Goal: Task Accomplishment & Management: Use online tool/utility

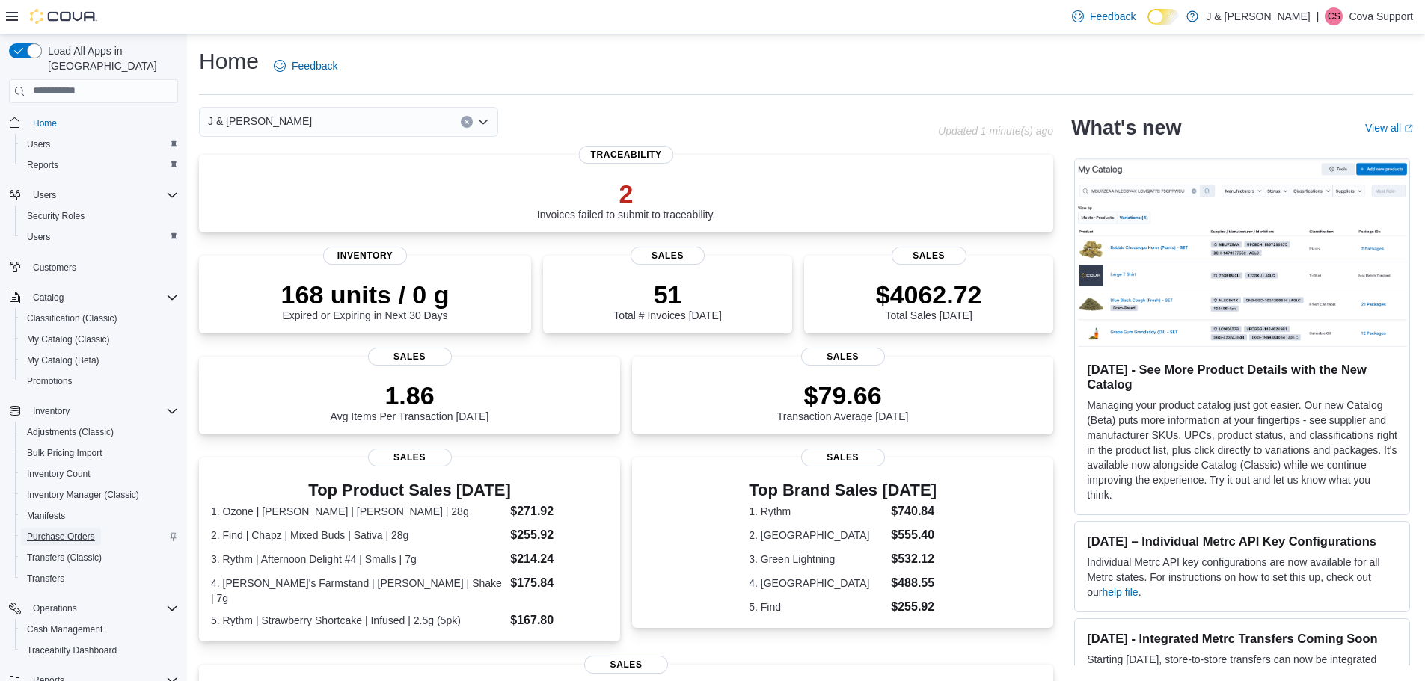
click at [71, 531] on span "Purchase Orders" at bounding box center [61, 537] width 68 height 12
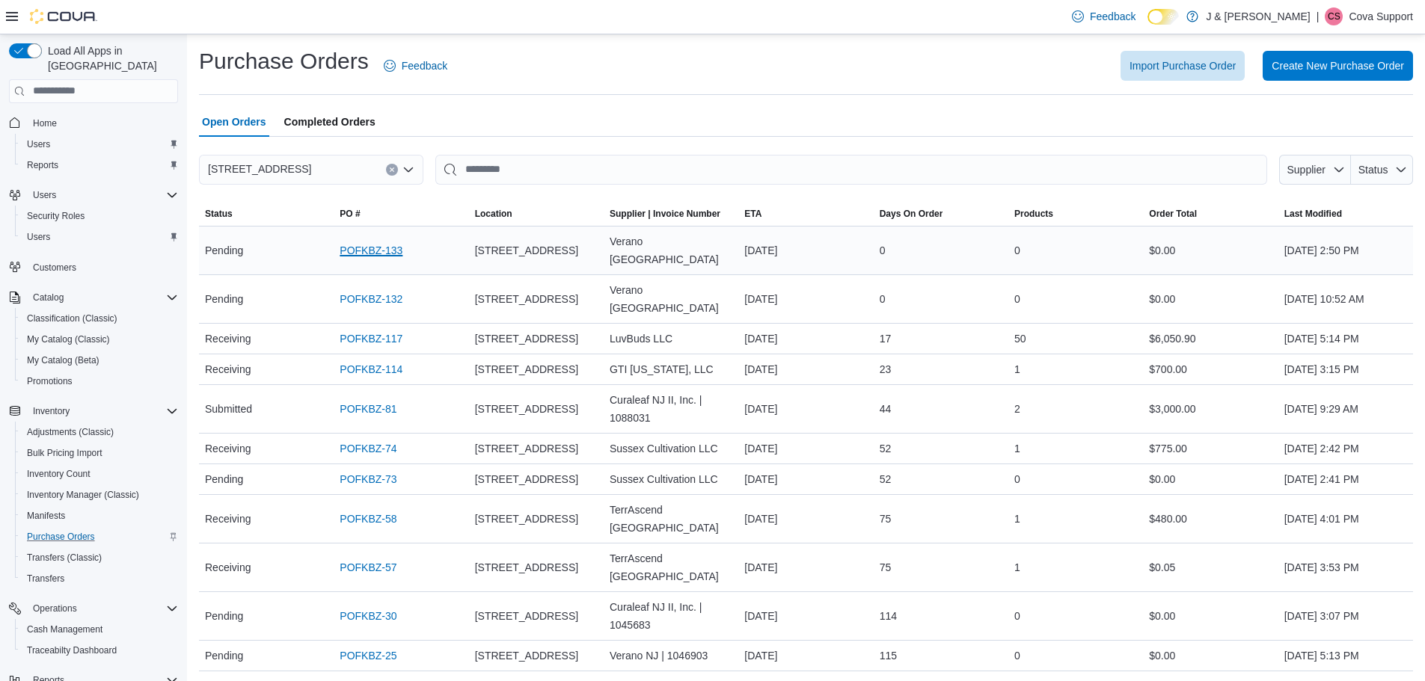
click at [376, 245] on link "POFKBZ-133" at bounding box center [371, 251] width 63 height 18
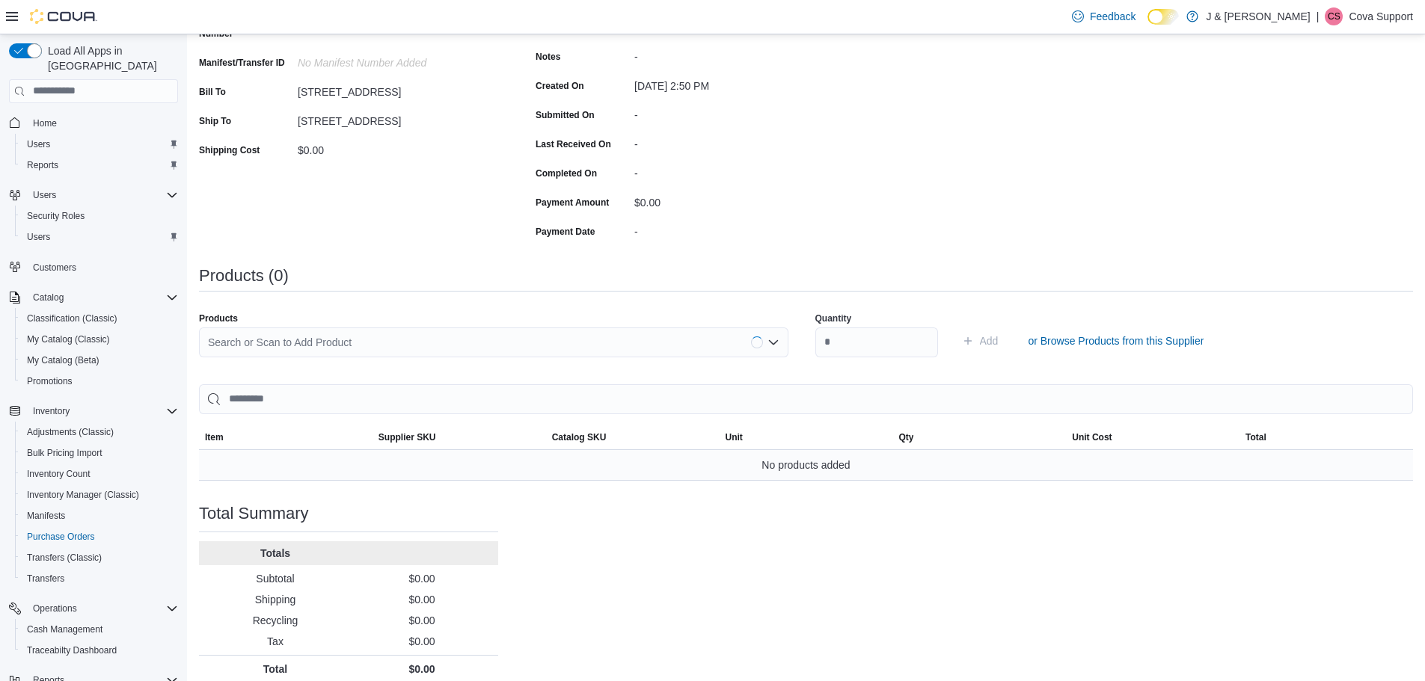
scroll to position [224, 0]
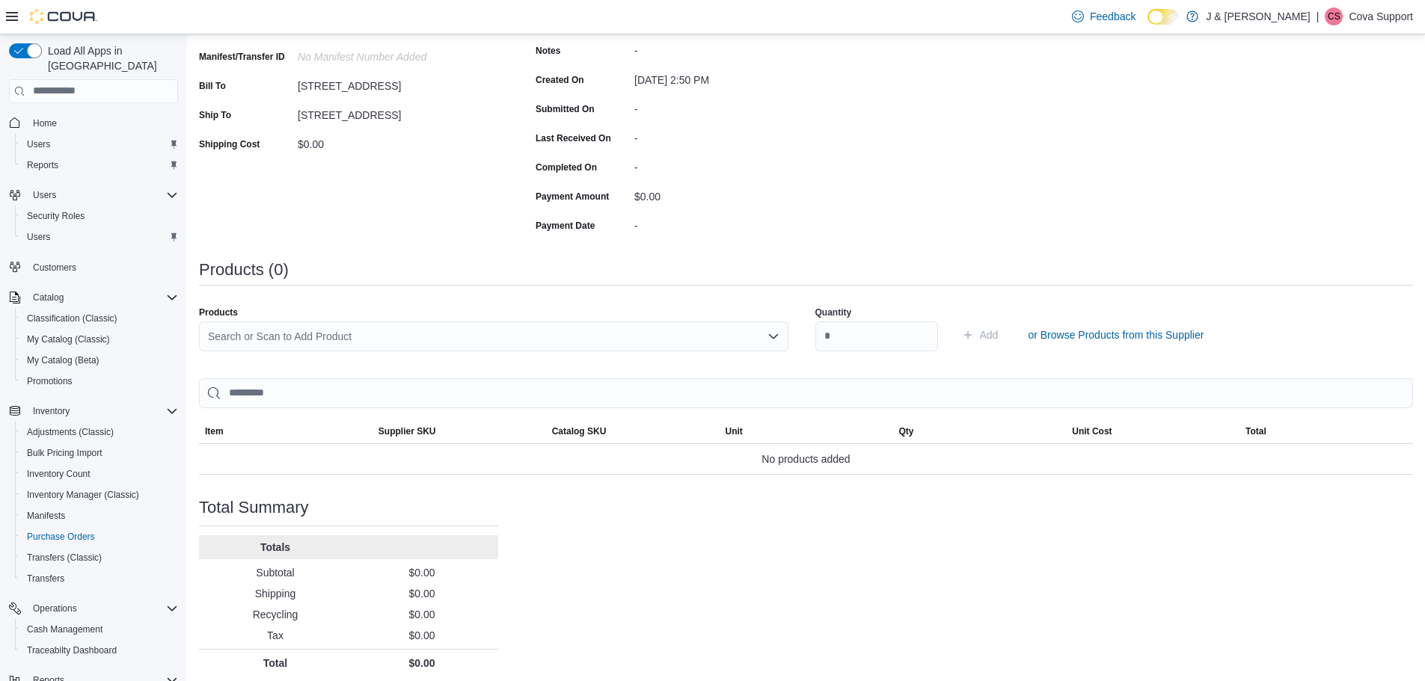
click at [338, 340] on div "Search or Scan to Add Product" at bounding box center [493, 337] width 589 height 30
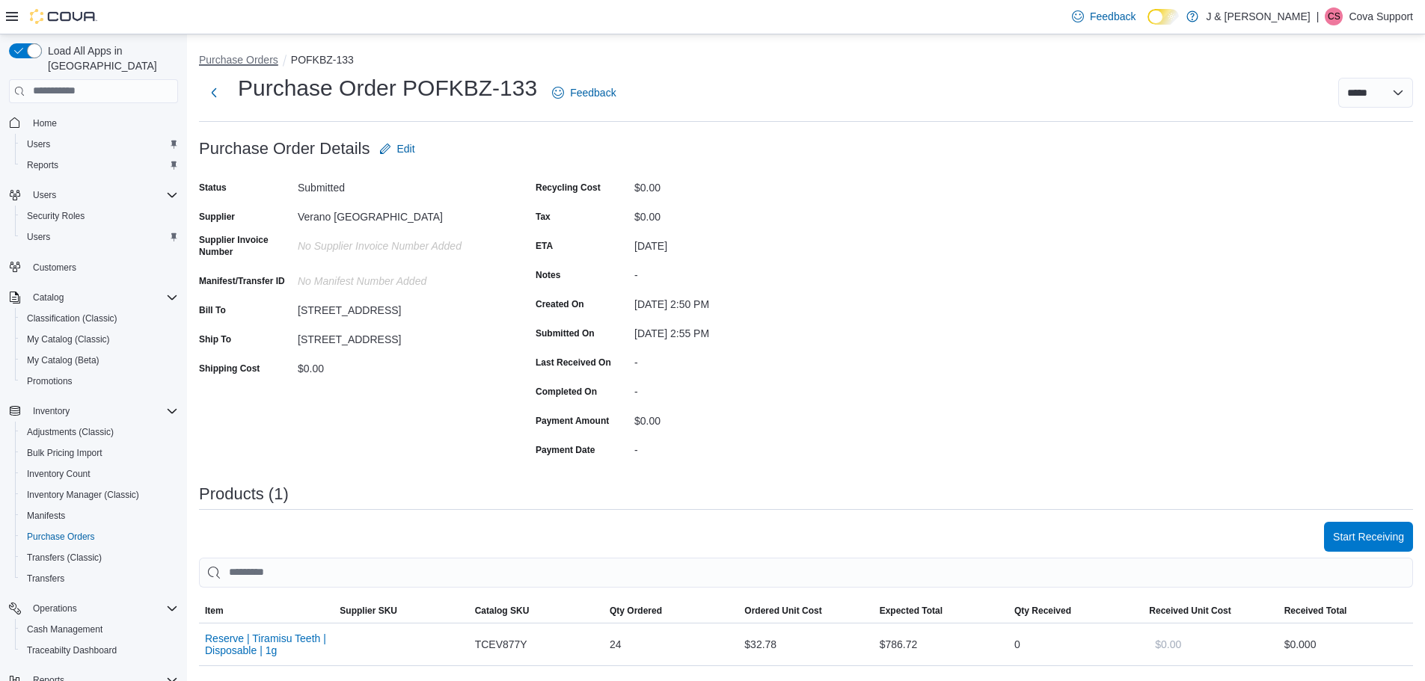
click at [247, 59] on button "Purchase Orders" at bounding box center [238, 60] width 79 height 12
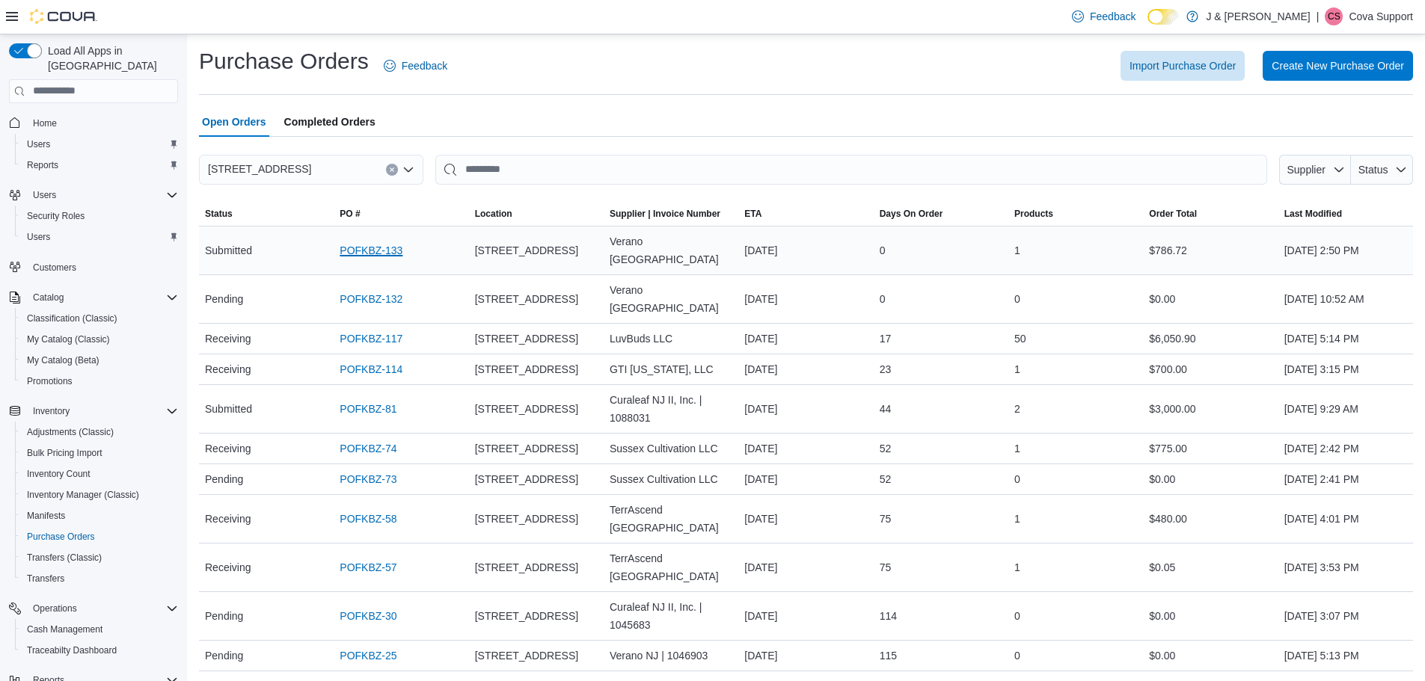
click at [361, 244] on link "POFKBZ-133" at bounding box center [371, 251] width 63 height 18
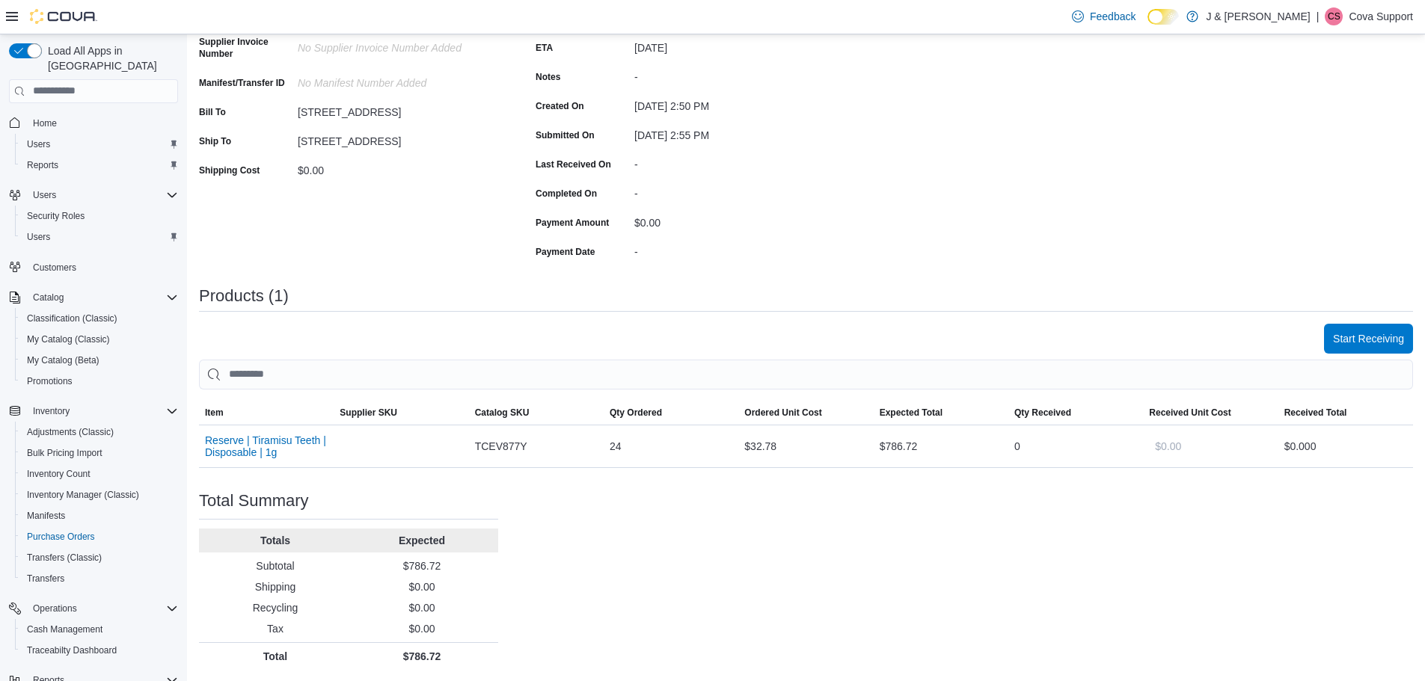
scroll to position [199, 0]
click at [1331, 329] on button "Start Receiving" at bounding box center [1368, 337] width 89 height 30
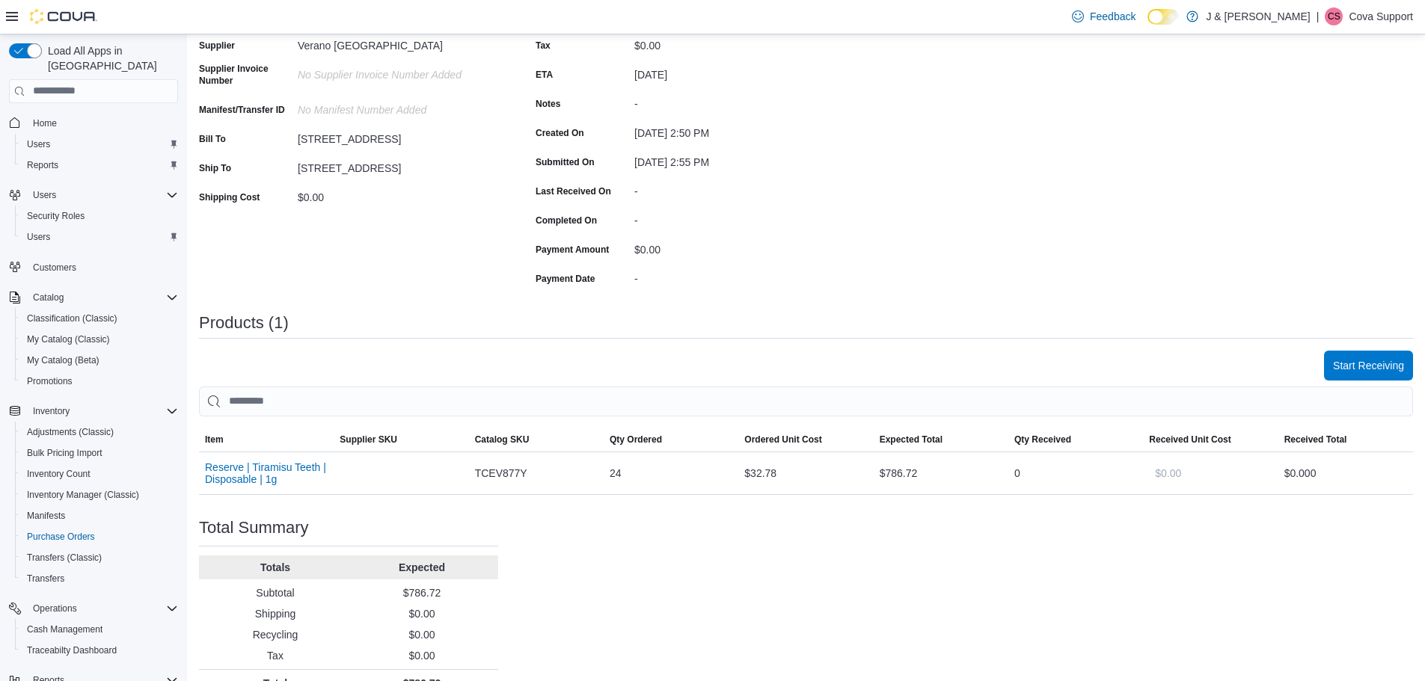
scroll to position [199, 0]
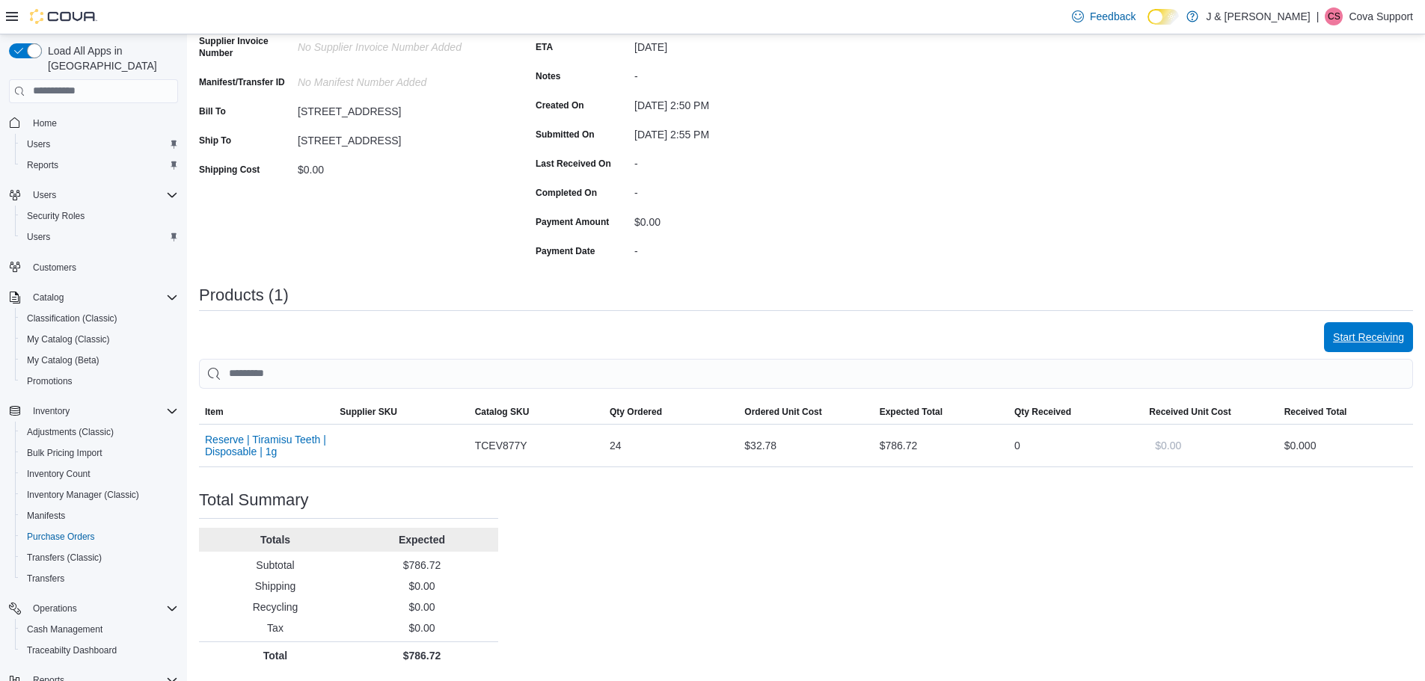
click at [1339, 347] on span "Start Receiving" at bounding box center [1368, 337] width 71 height 30
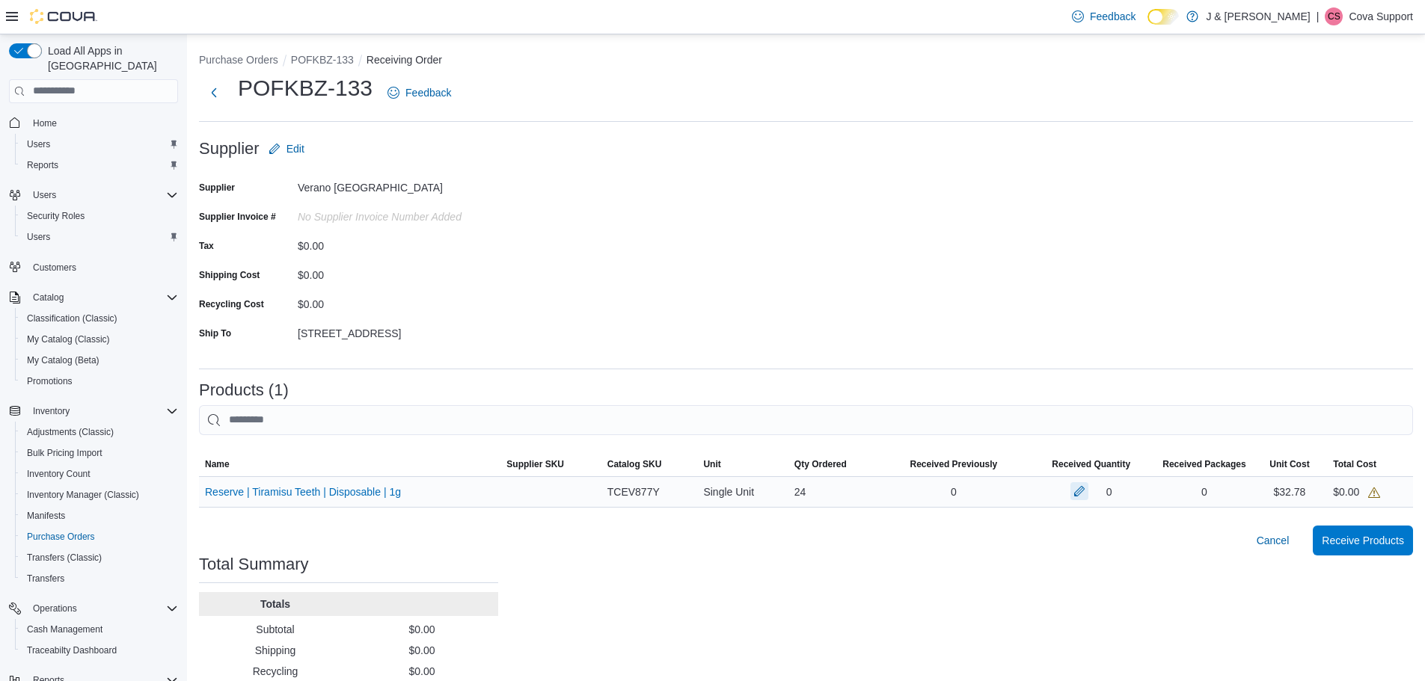
click at [1088, 491] on button "button" at bounding box center [1079, 491] width 18 height 18
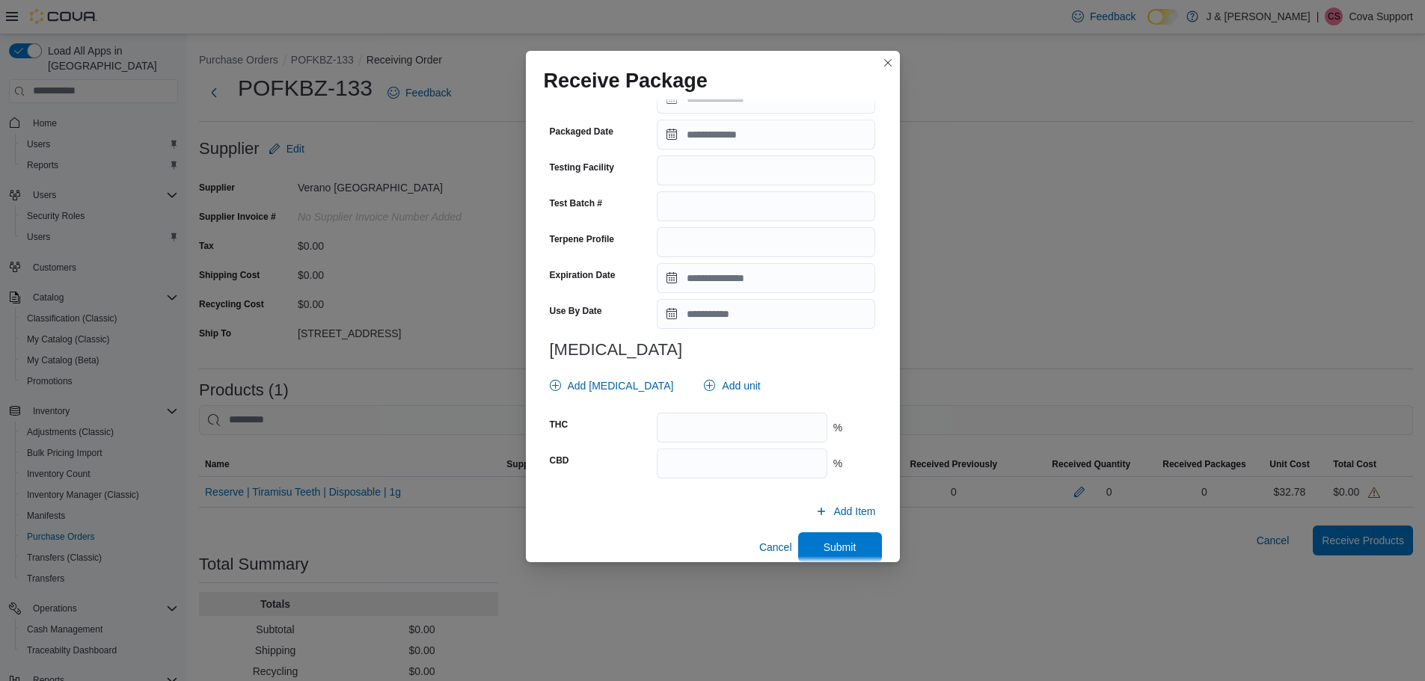
scroll to position [425, 0]
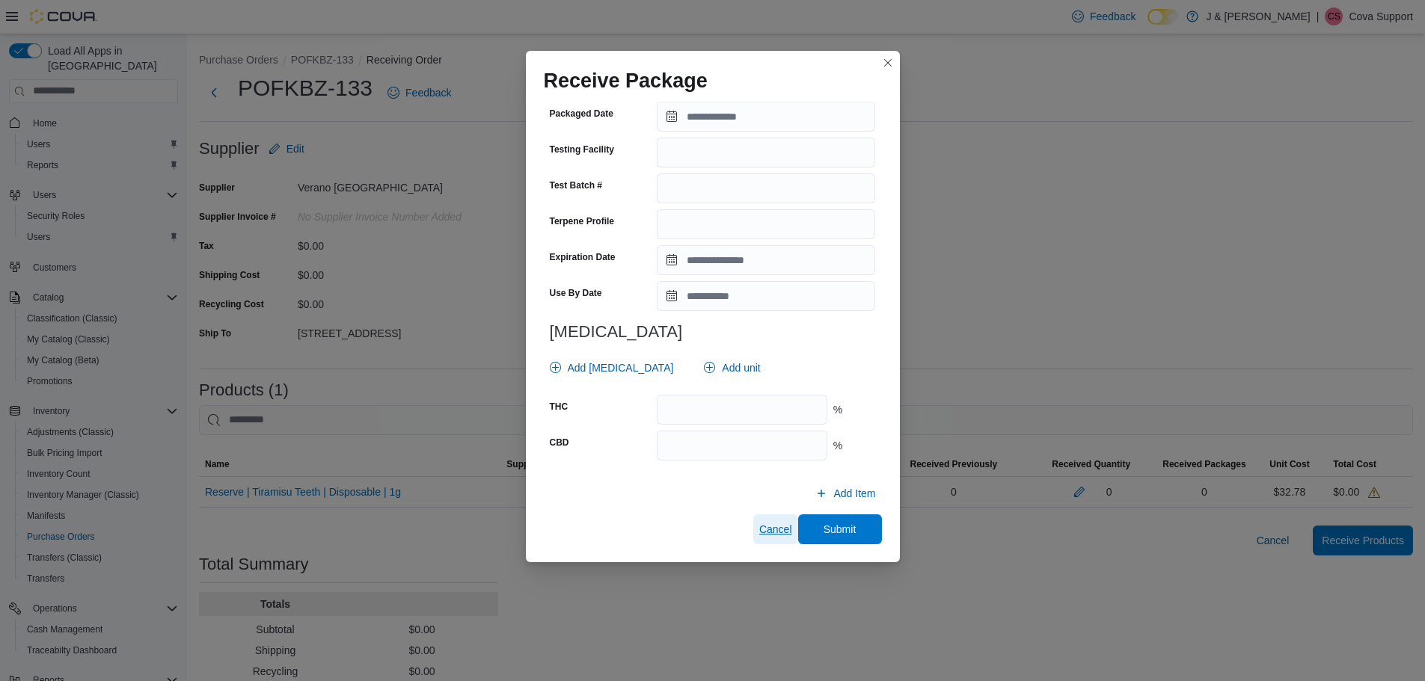
click at [759, 530] on span "Cancel" at bounding box center [775, 529] width 33 height 15
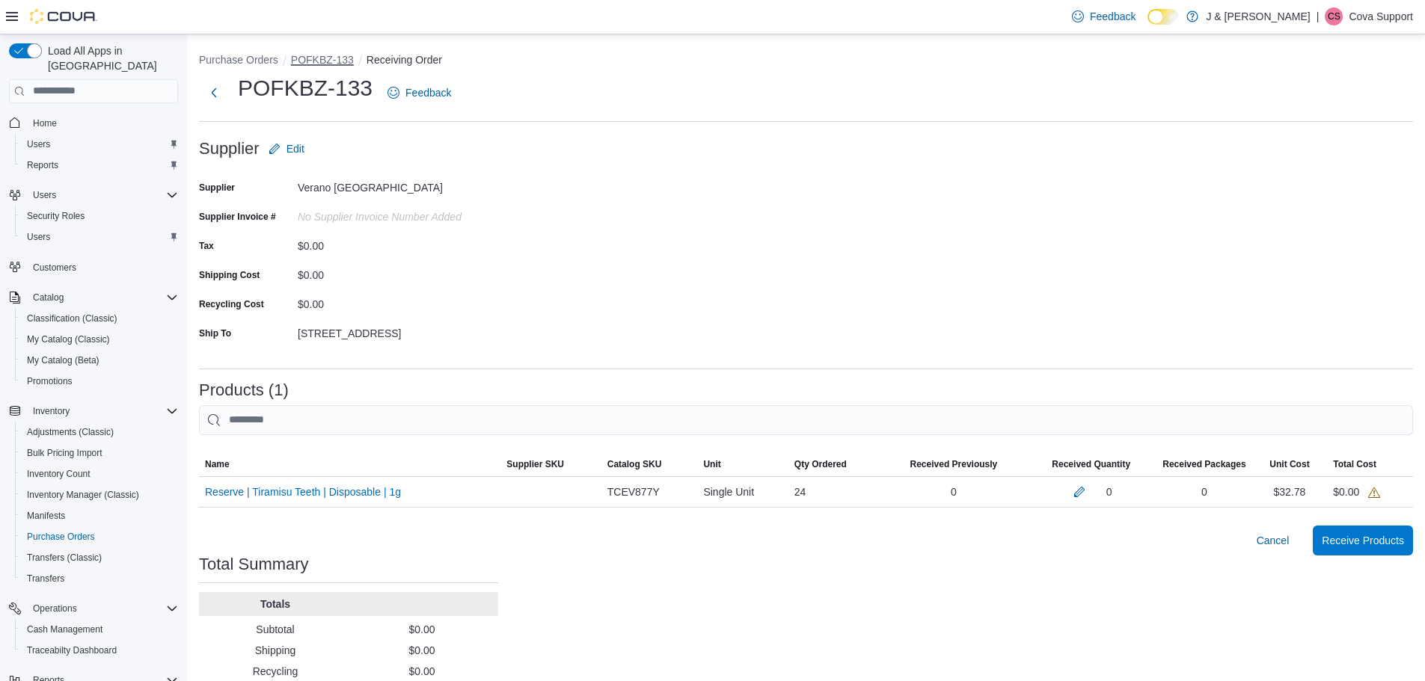
click at [330, 61] on button "POFKBZ-133" at bounding box center [322, 60] width 63 height 12
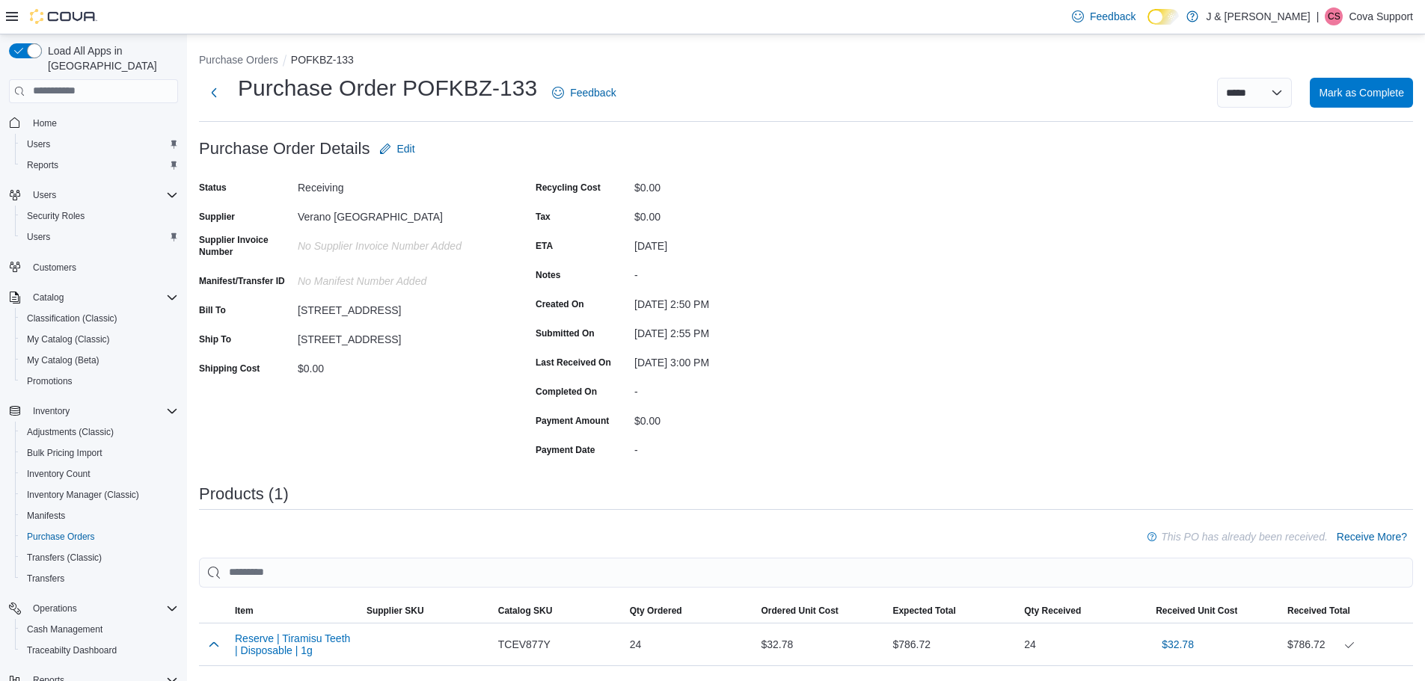
click at [1365, 8] on p "Cova Support" at bounding box center [1381, 16] width 64 height 18
click at [1316, 144] on span "Sign Out" at bounding box center [1316, 145] width 40 height 15
